Goal: Obtain resource: Download file/media

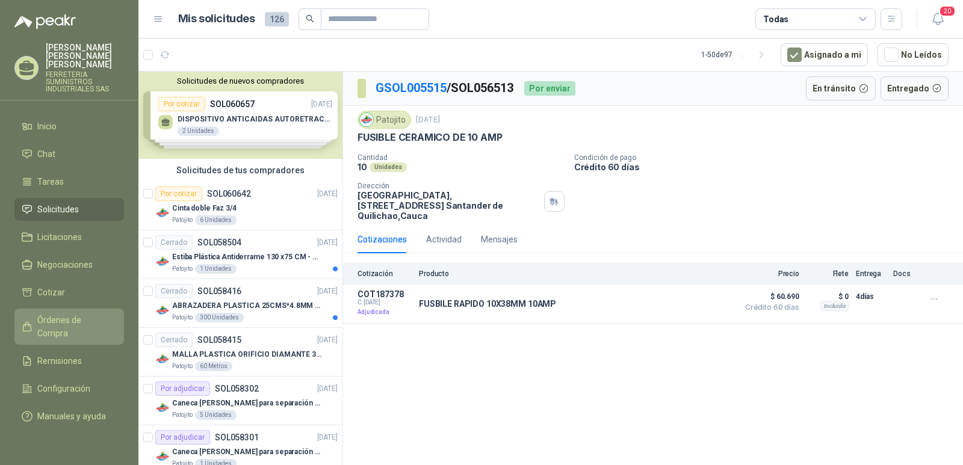
click at [60, 314] on span "Órdenes de Compra" at bounding box center [74, 327] width 75 height 26
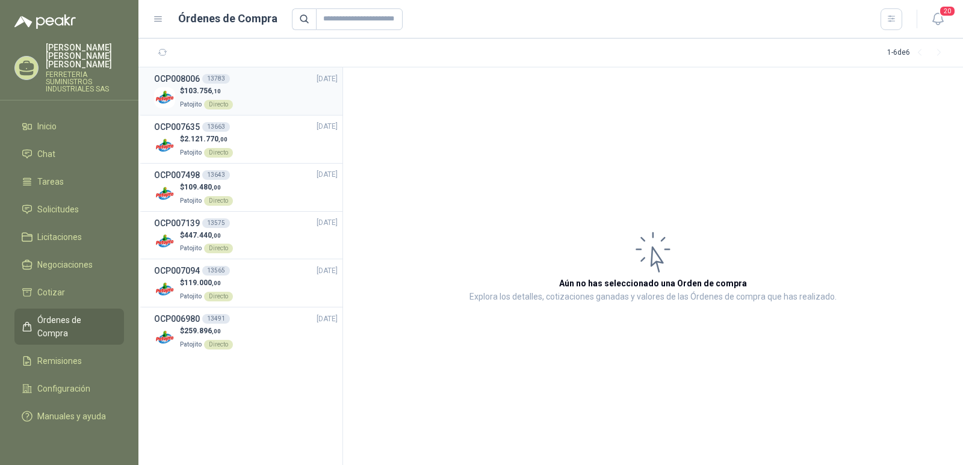
click at [178, 79] on h3 "OCP008006" at bounding box center [177, 78] width 46 height 13
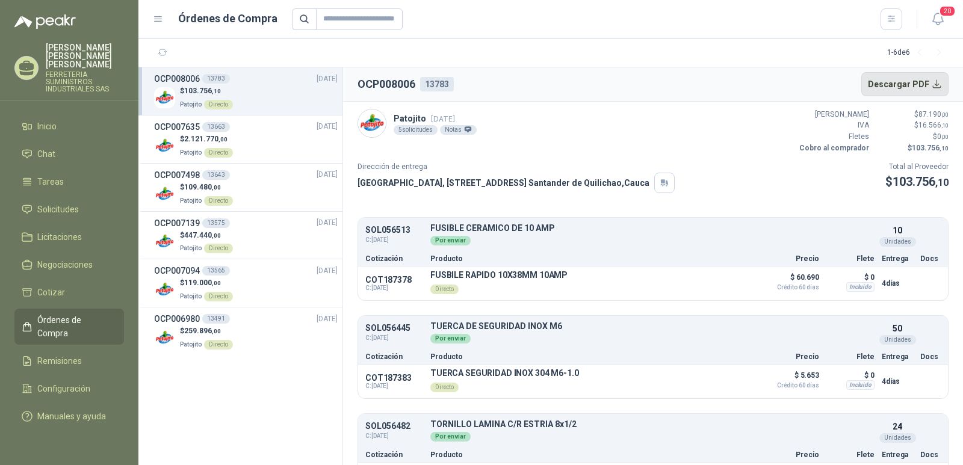
click at [892, 84] on button "Descargar PDF" at bounding box center [905, 84] width 88 height 24
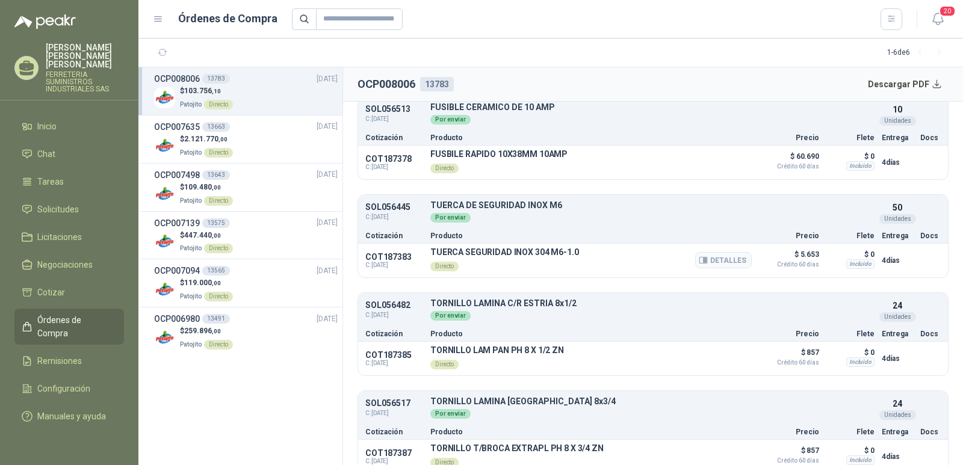
scroll to position [238, 0]
